Goal: Information Seeking & Learning: Find specific fact

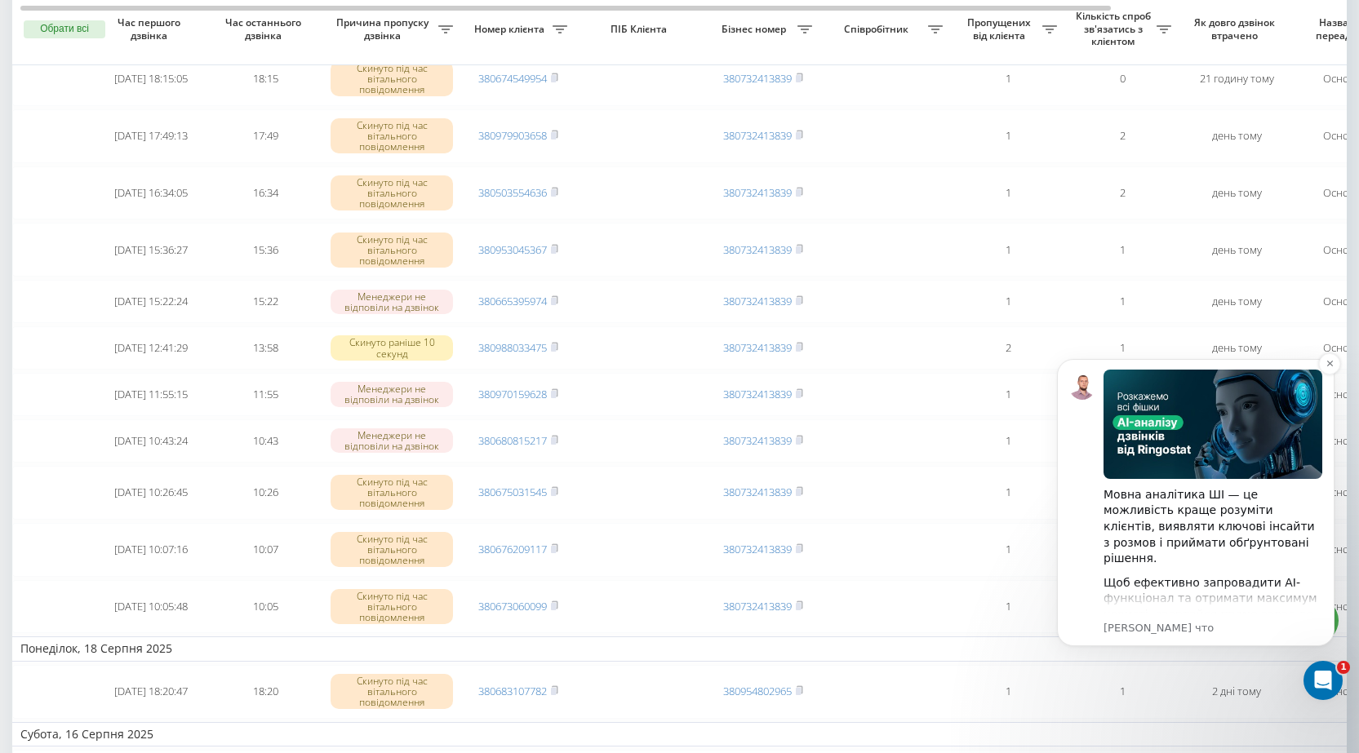
scroll to position [653, 0]
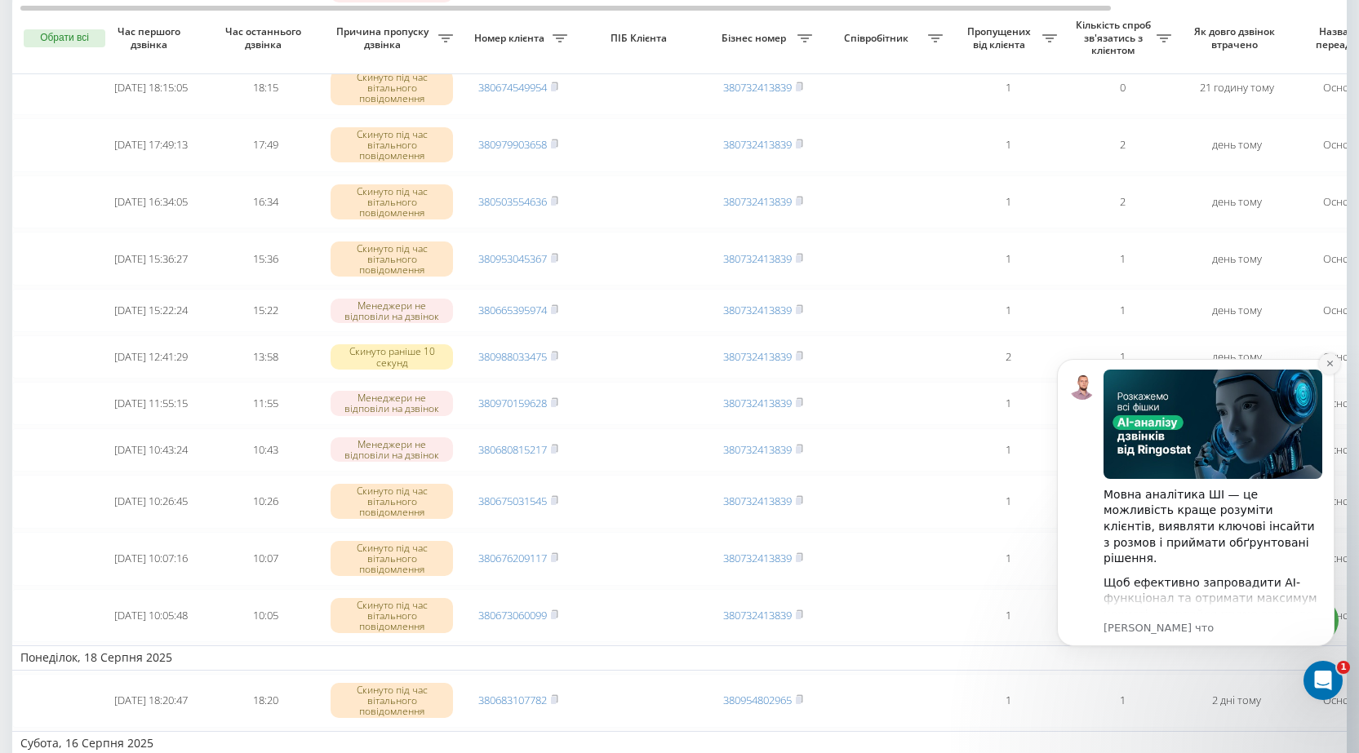
click at [1329, 365] on icon "Dismiss notification" at bounding box center [1330, 364] width 6 height 6
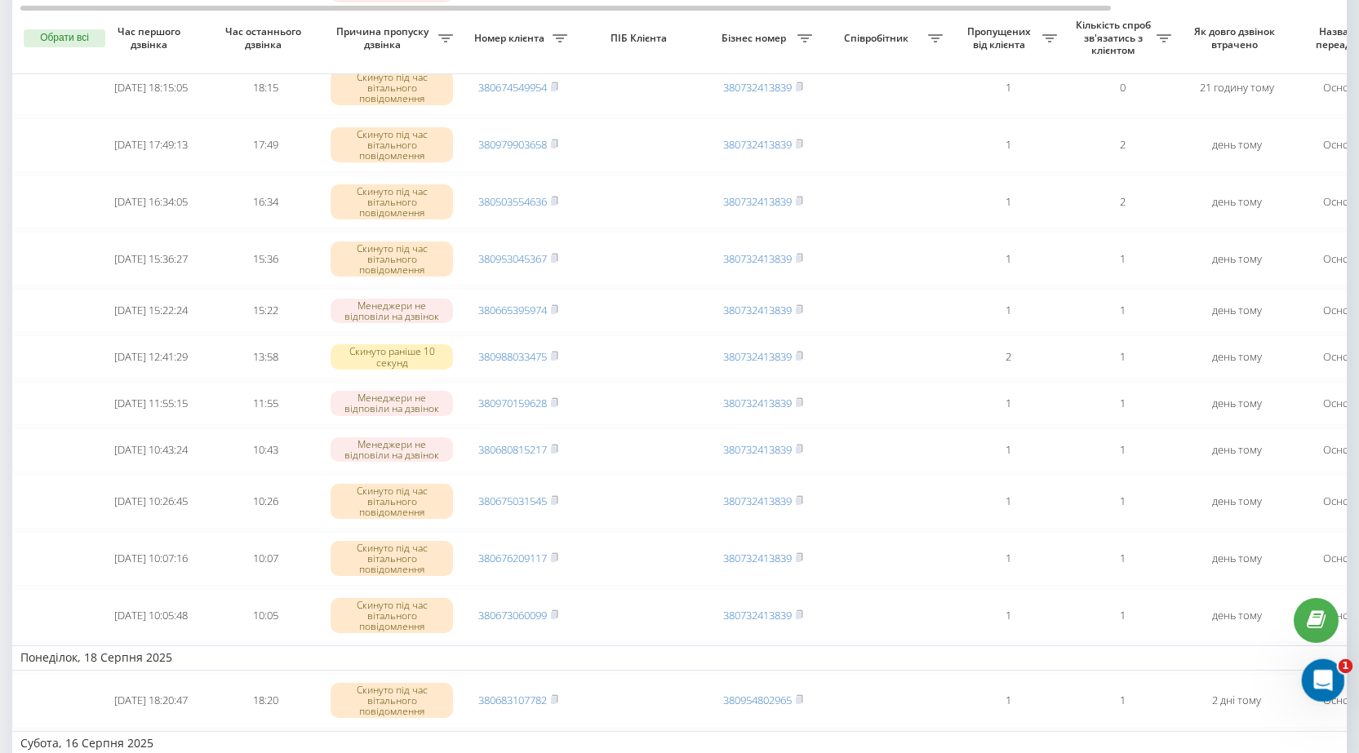
click at [1322, 673] on icon "Открыть службу сообщений Intercom" at bounding box center [1321, 678] width 27 height 27
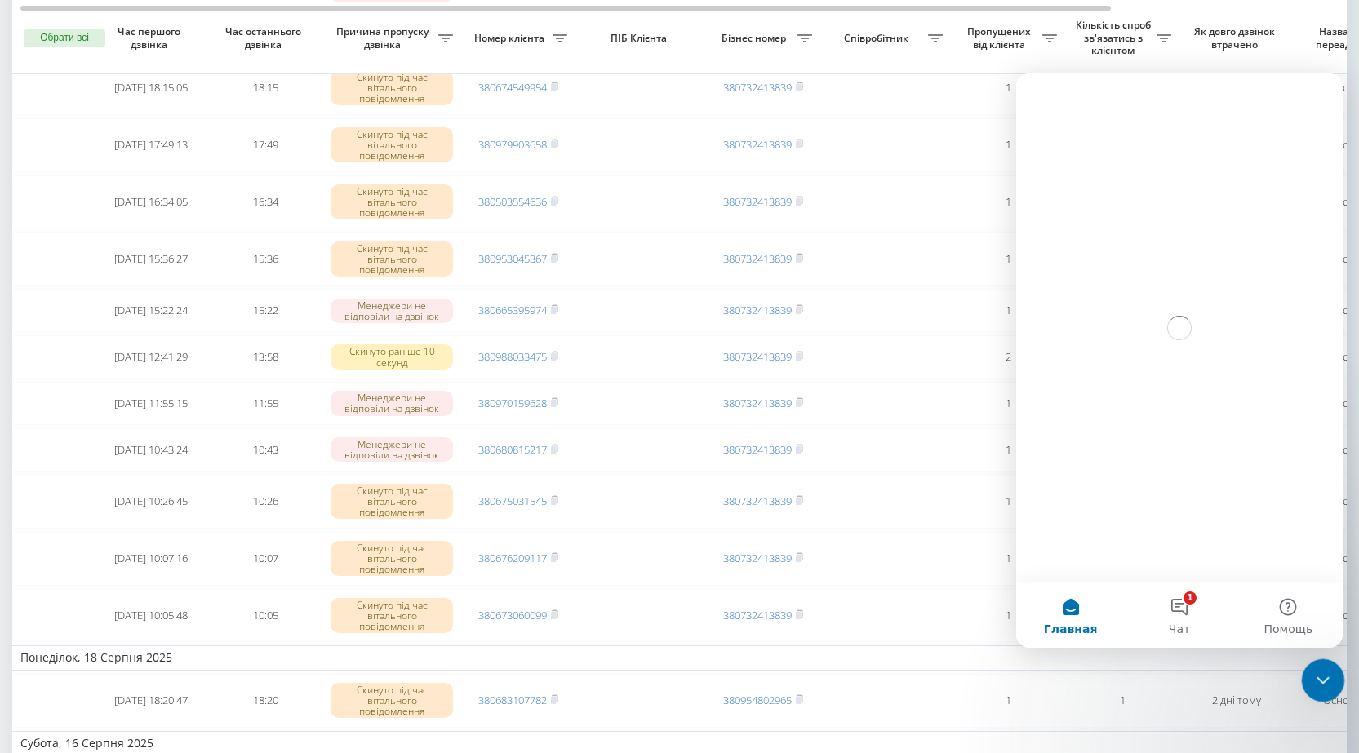
scroll to position [0, 0]
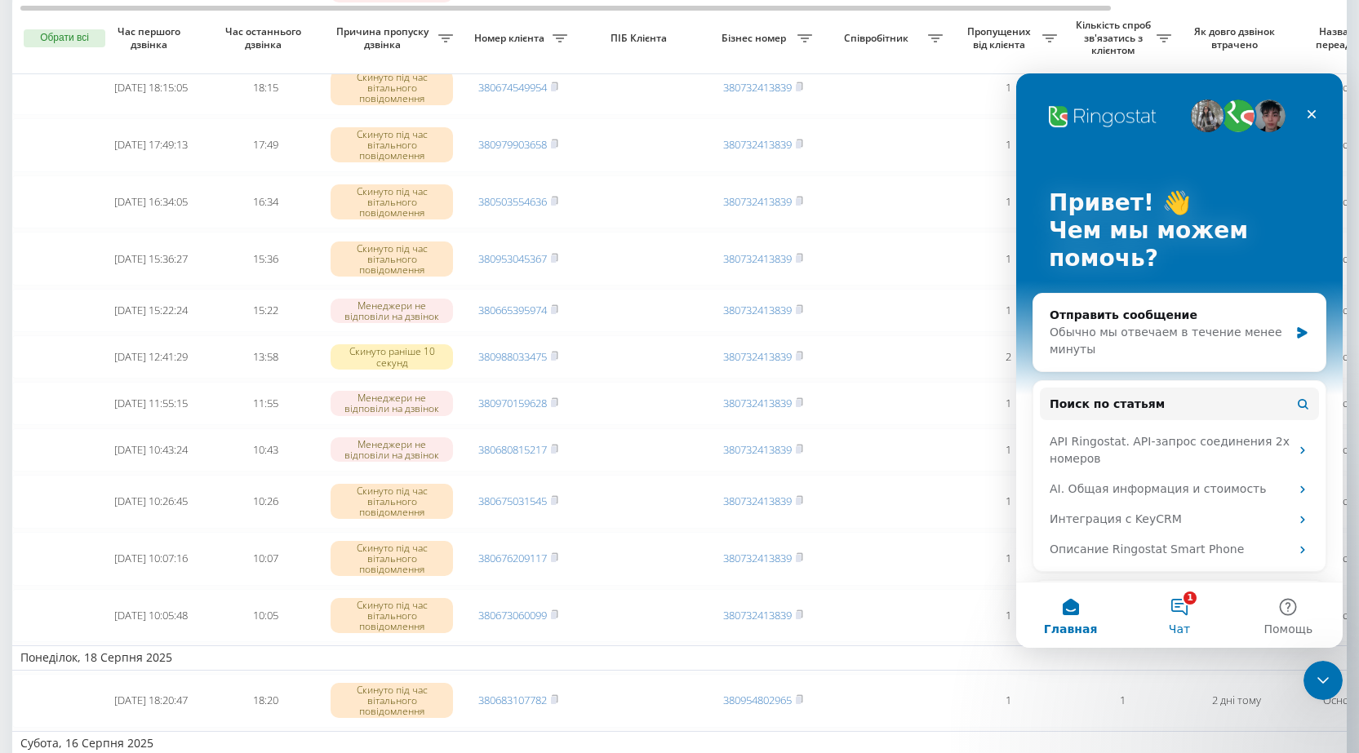
click at [1180, 612] on button "1 Чат" at bounding box center [1179, 615] width 109 height 65
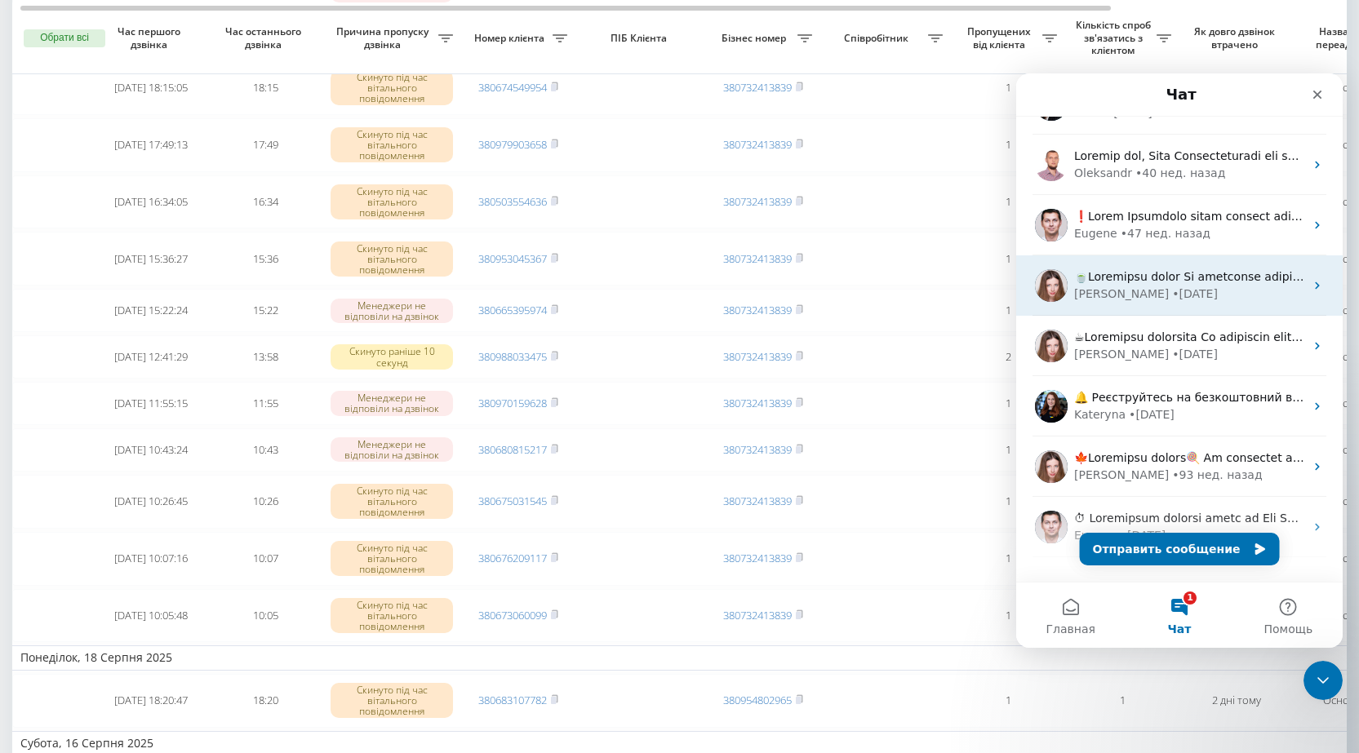
scroll to position [204, 0]
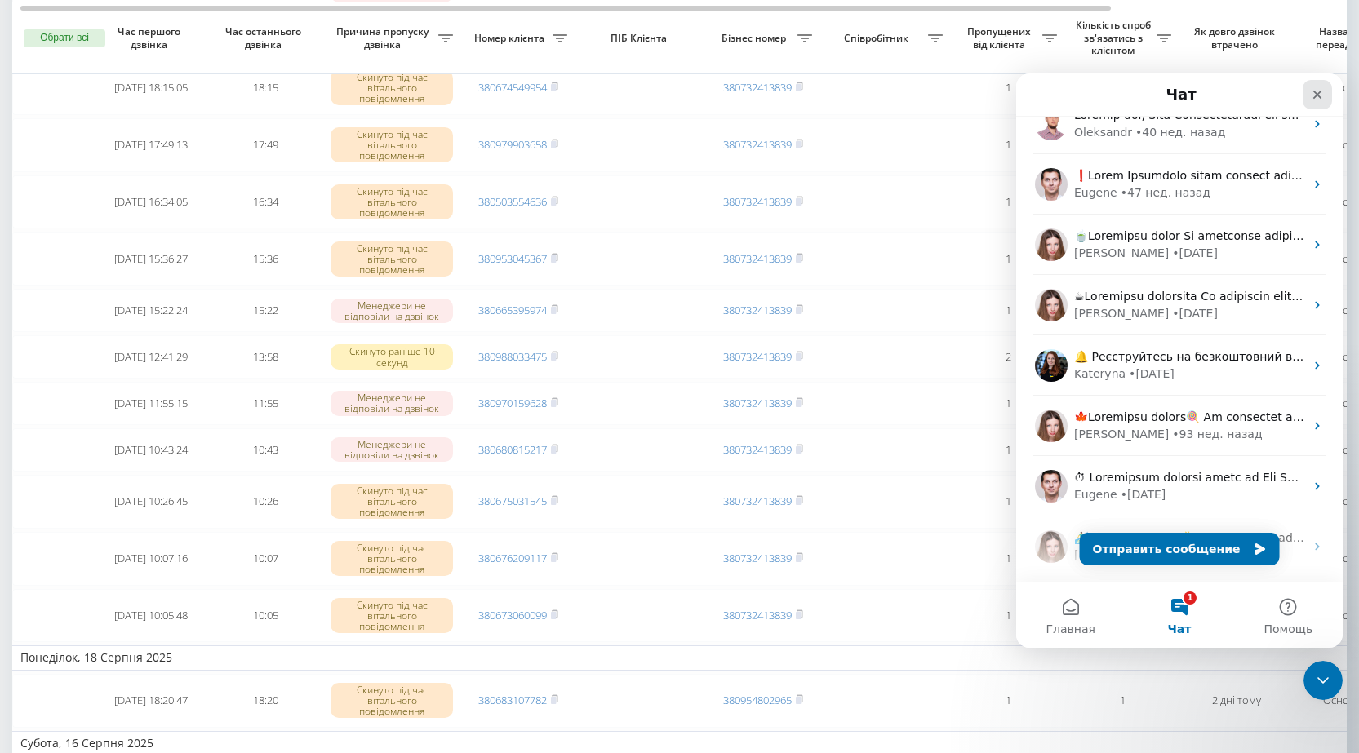
click at [1318, 92] on icon "Закрыть" at bounding box center [1317, 94] width 13 height 13
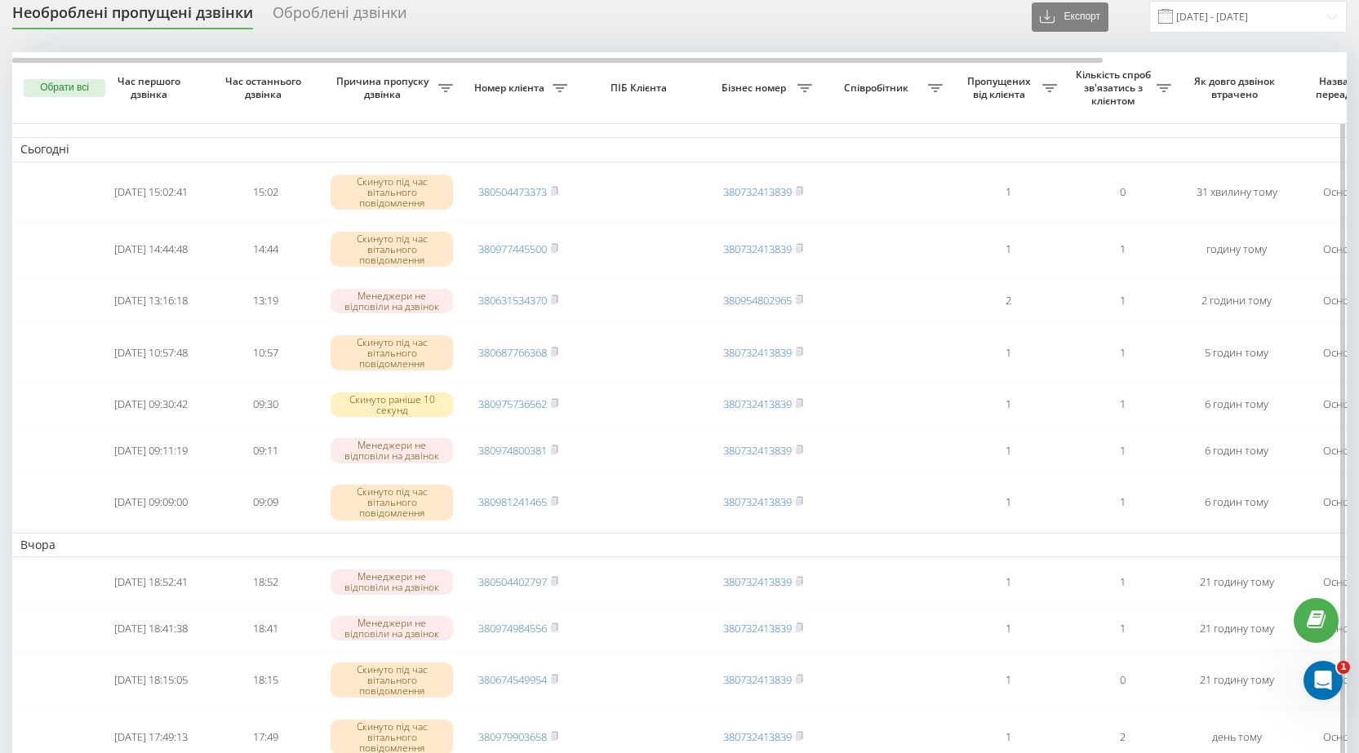
scroll to position [0, 0]
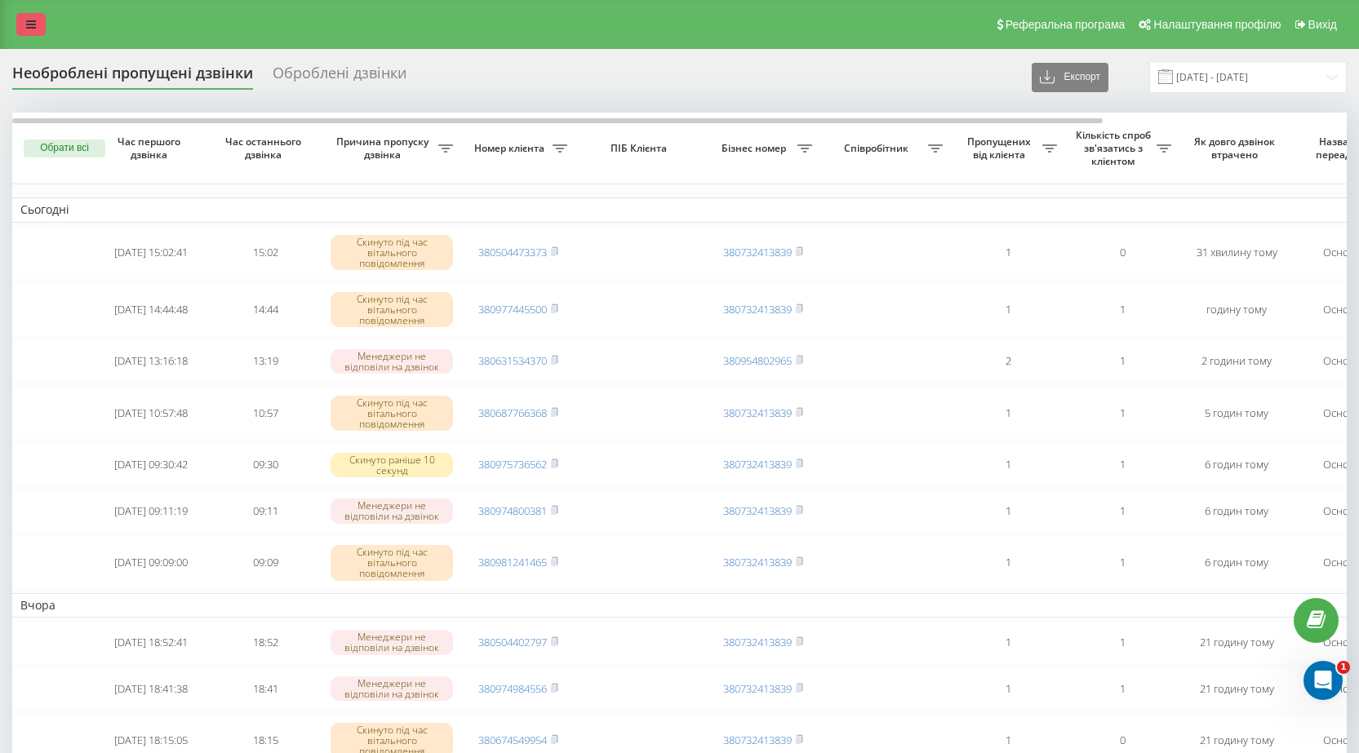
click at [38, 25] on link at bounding box center [30, 24] width 29 height 23
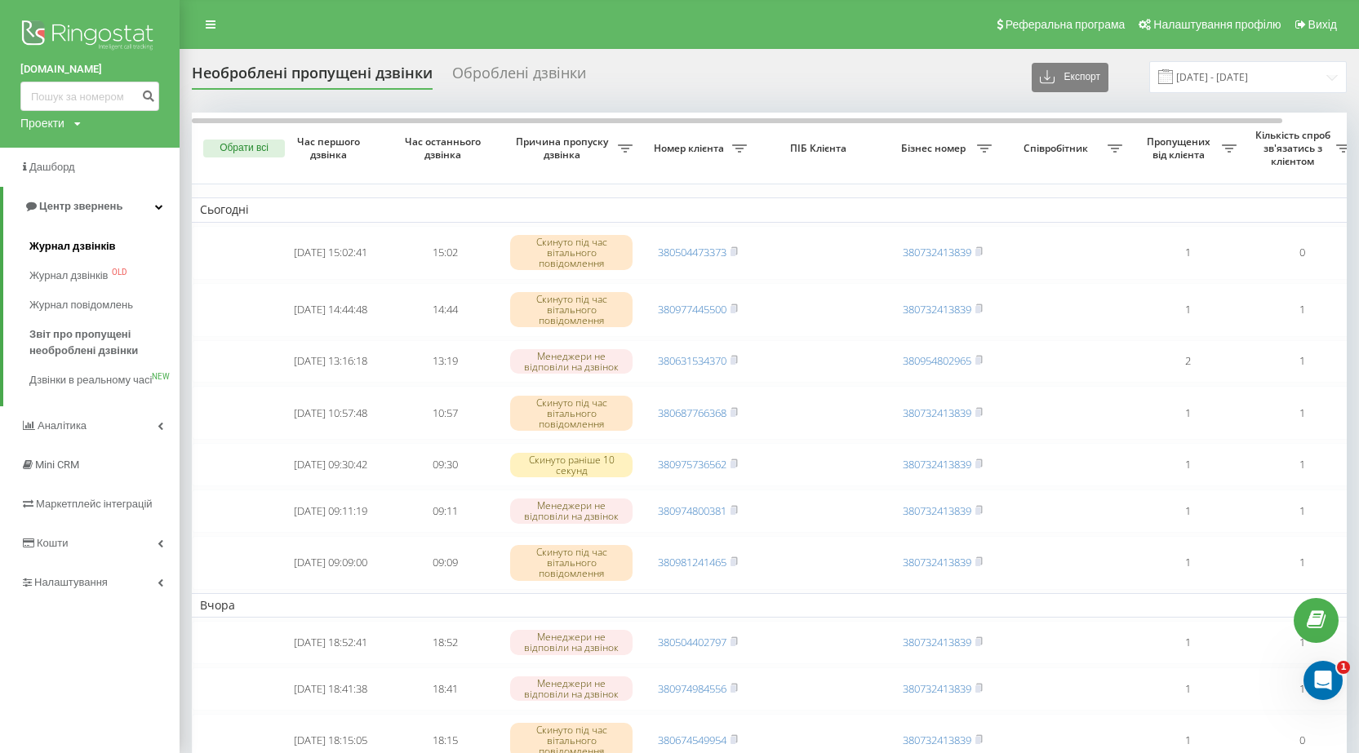
click at [80, 248] on span "Журнал дзвінків" at bounding box center [72, 246] width 87 height 16
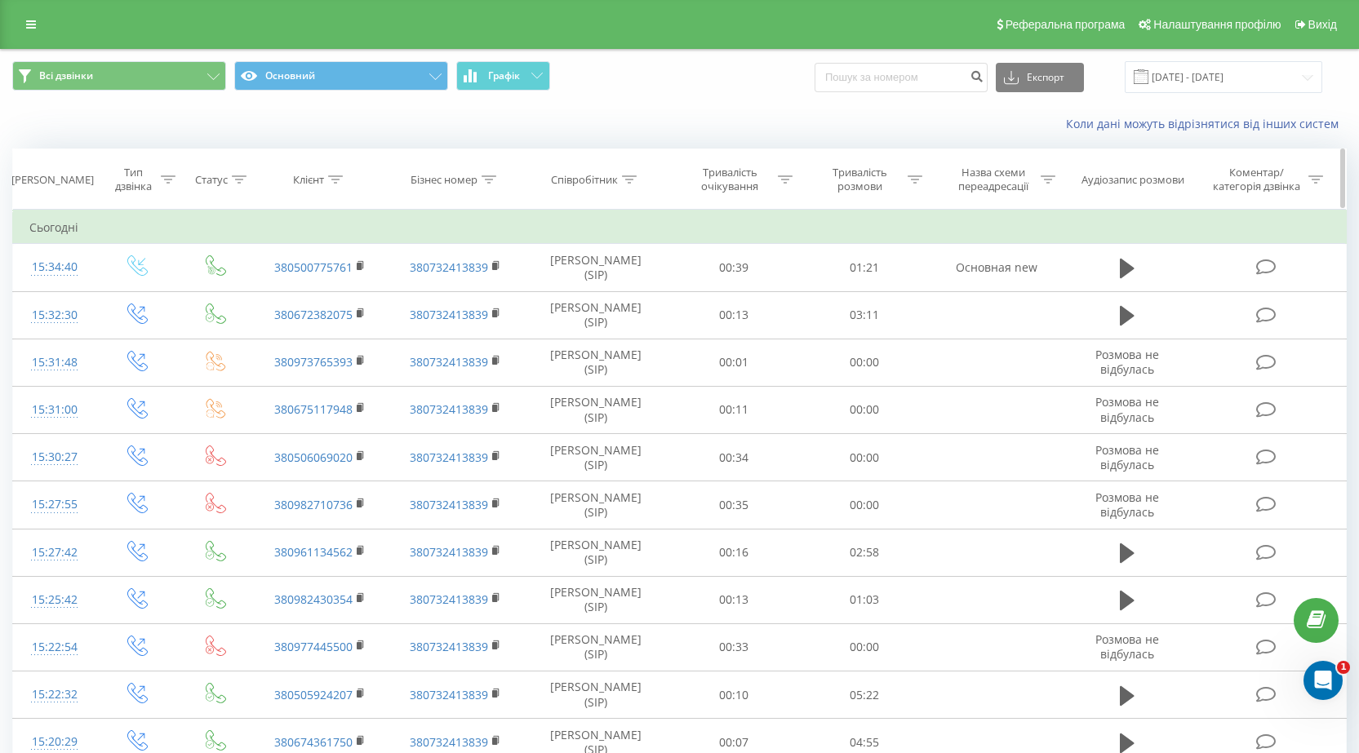
click at [337, 178] on icon at bounding box center [335, 180] width 15 height 8
drag, startPoint x: 298, startPoint y: 300, endPoint x: 285, endPoint y: 298, distance: 13.2
click at [298, 300] on input "text" at bounding box center [320, 296] width 144 height 29
paste input "+380938336333"
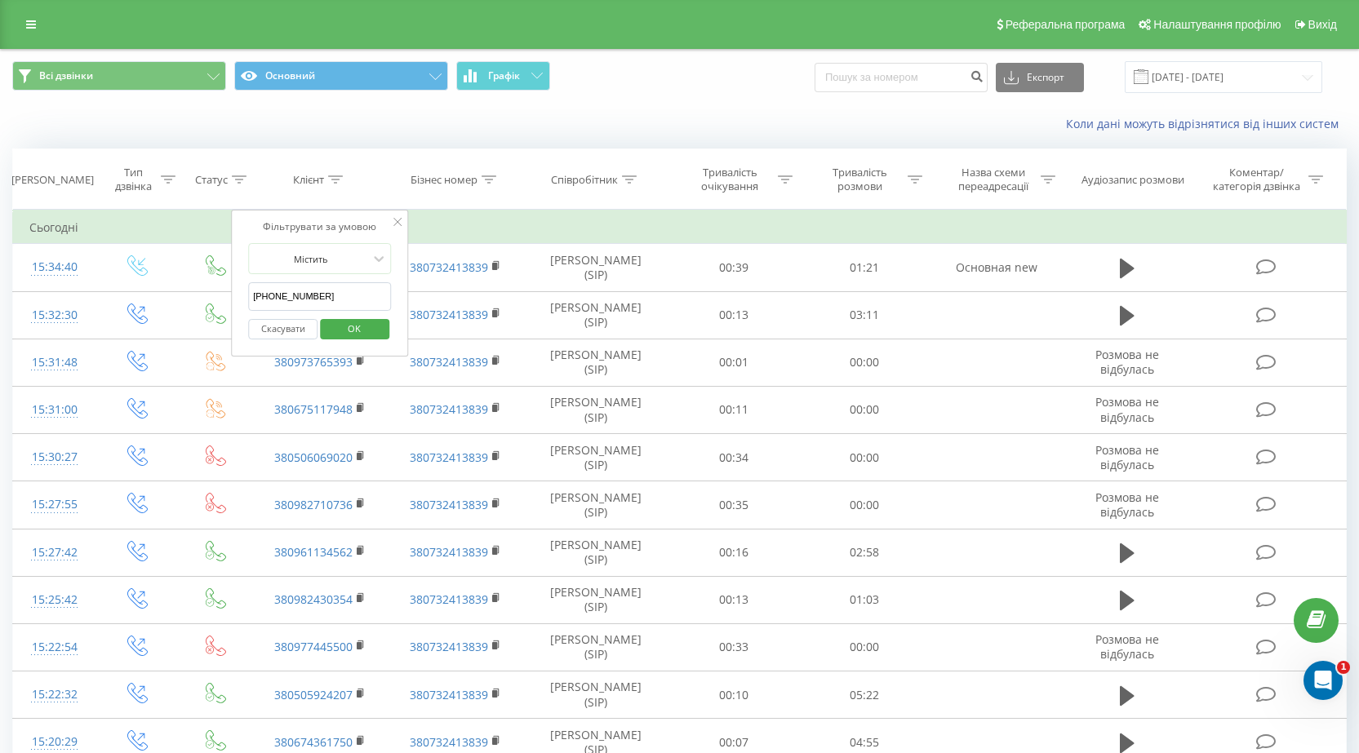
click at [269, 299] on input "+380938336333" at bounding box center [320, 296] width 144 height 29
type input "0938336333"
click at [344, 327] on span "OK" at bounding box center [354, 328] width 46 height 25
